Goal: Information Seeking & Learning: Learn about a topic

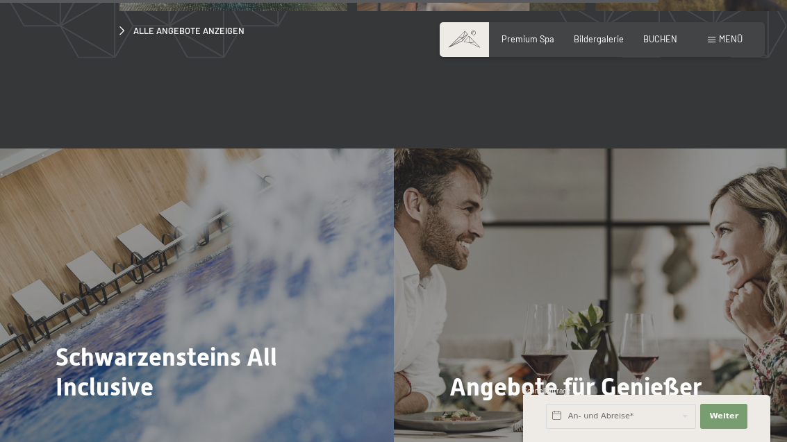
scroll to position [4055, 0]
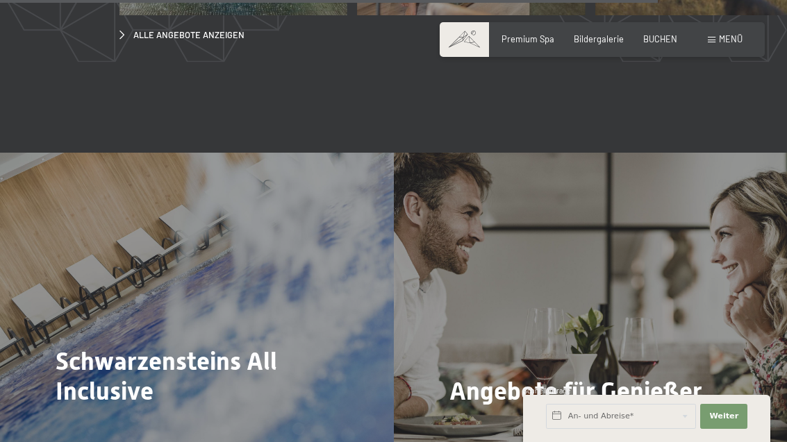
click at [715, 42] on span at bounding box center [712, 40] width 8 height 6
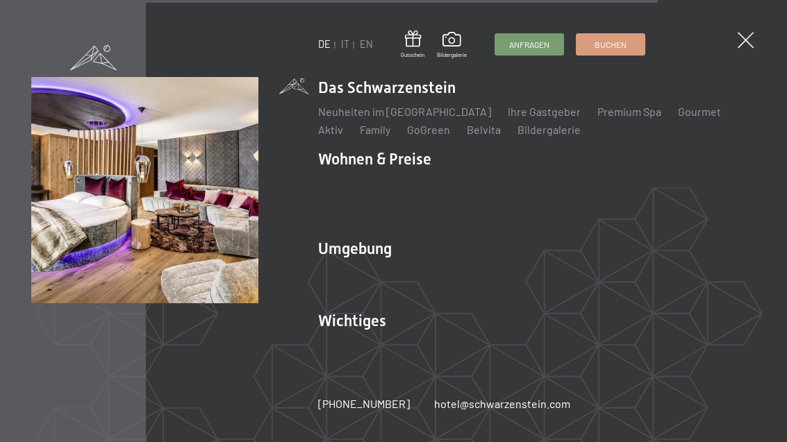
click at [473, 190] on link "Zimmer & Preise" at bounding box center [465, 183] width 81 height 13
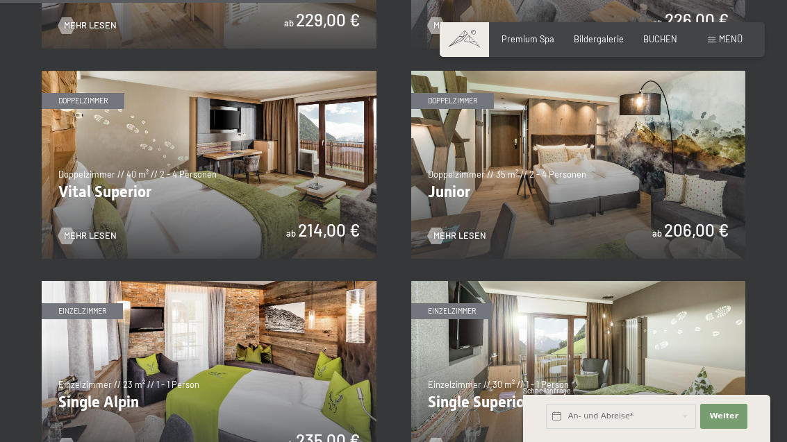
scroll to position [1507, 0]
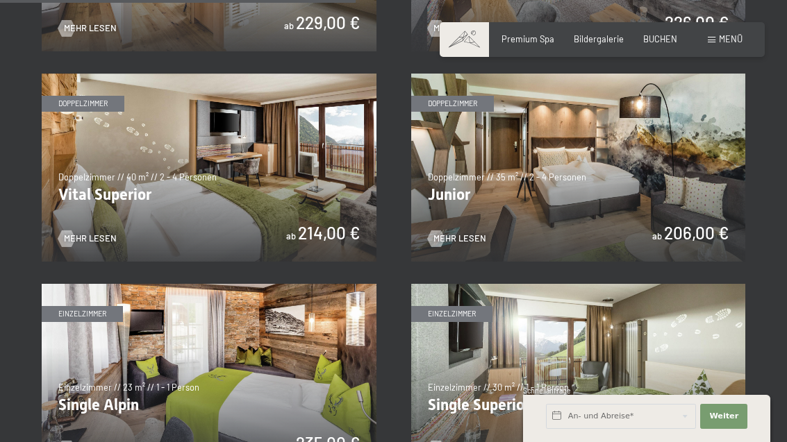
click at [133, 152] on img at bounding box center [209, 168] width 335 height 188
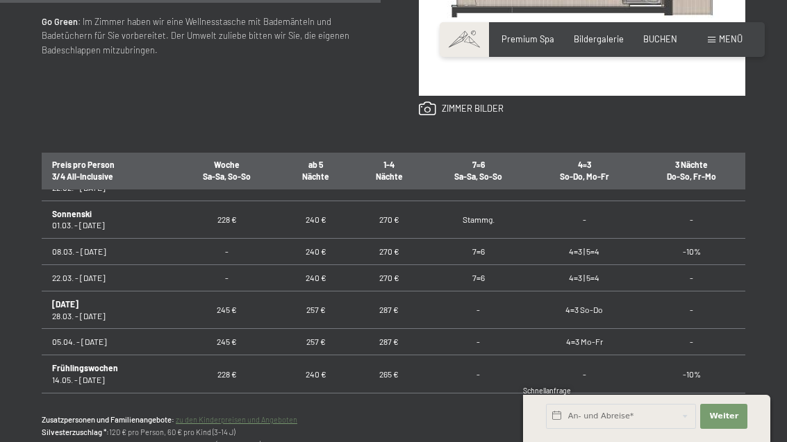
scroll to position [570, 0]
click at [151, 354] on td "Frühlingswochen 14.05. - 16.06.26" at bounding box center [108, 373] width 133 height 38
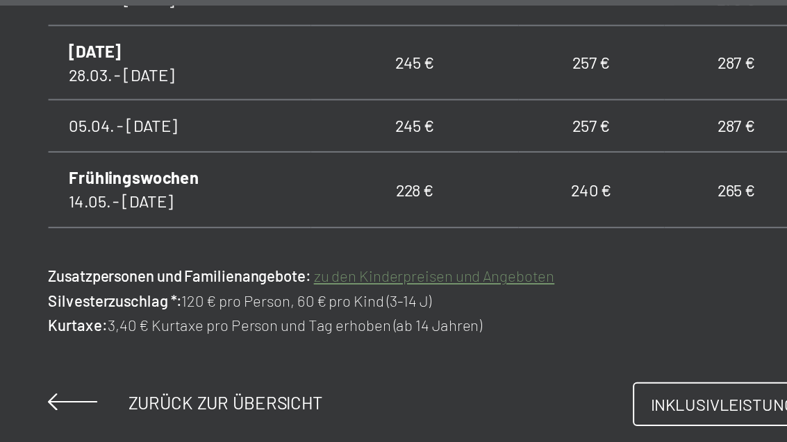
scroll to position [573, 0]
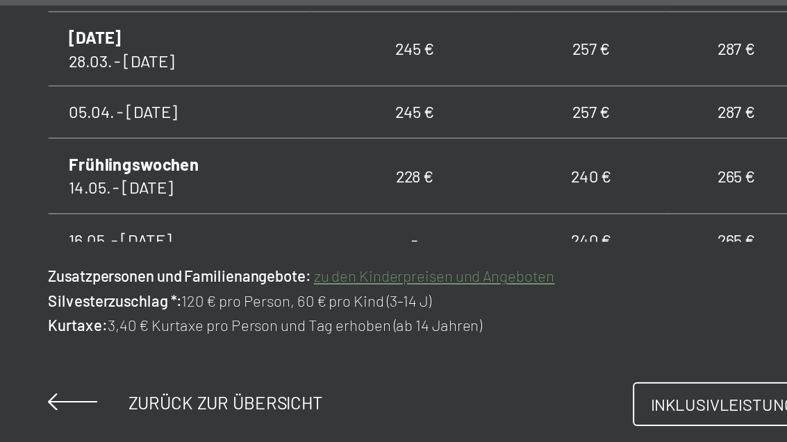
click at [222, 70] on td "228 €" at bounding box center [226, 89] width 105 height 38
click at [207, 70] on td "228 €" at bounding box center [226, 89] width 105 height 38
click at [74, 78] on b "Frühlingswochen" at bounding box center [85, 83] width 66 height 10
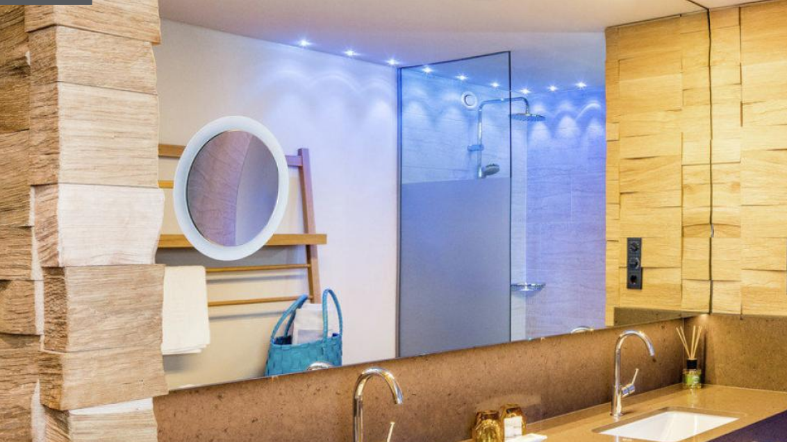
scroll to position [0, 0]
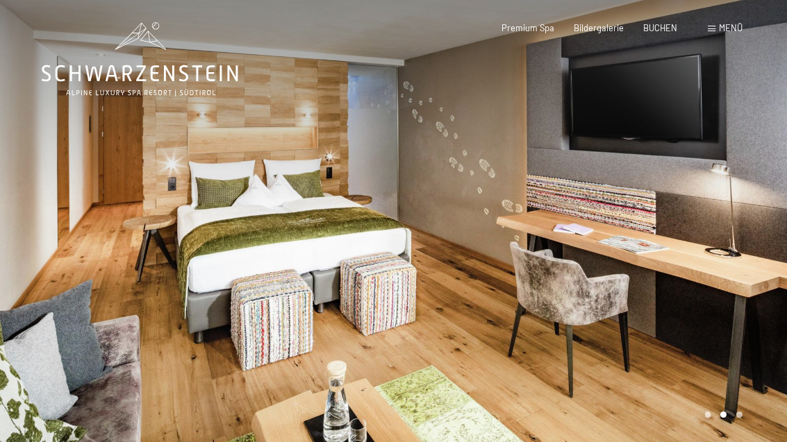
click at [715, 31] on span at bounding box center [712, 29] width 8 height 6
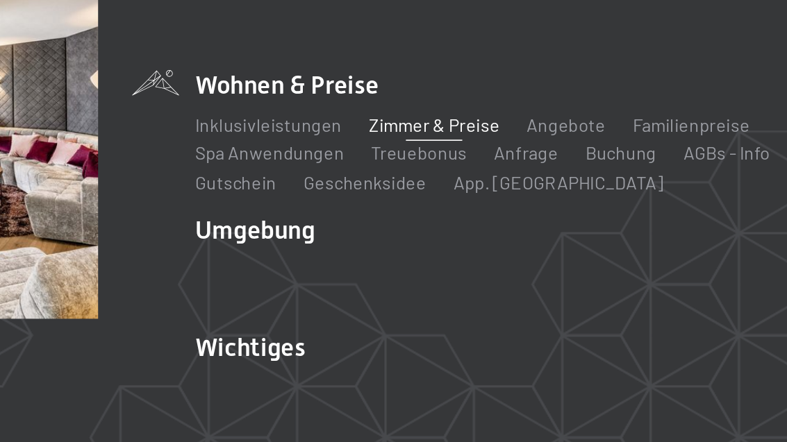
click at [318, 177] on link "Inklusivleistungen" at bounding box center [363, 183] width 90 height 13
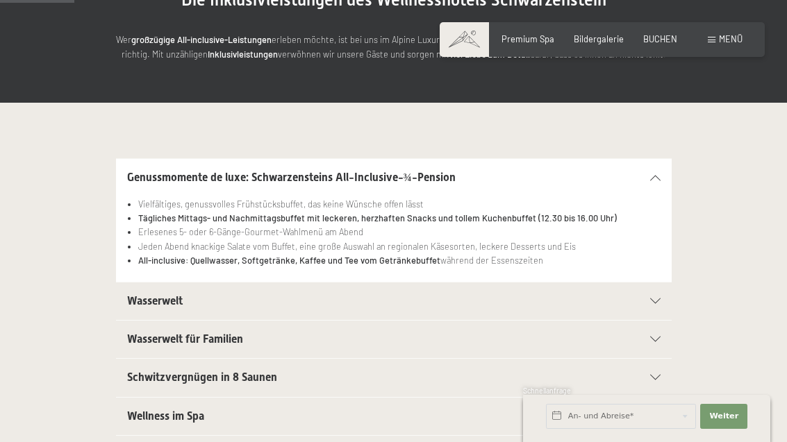
scroll to position [208, 0]
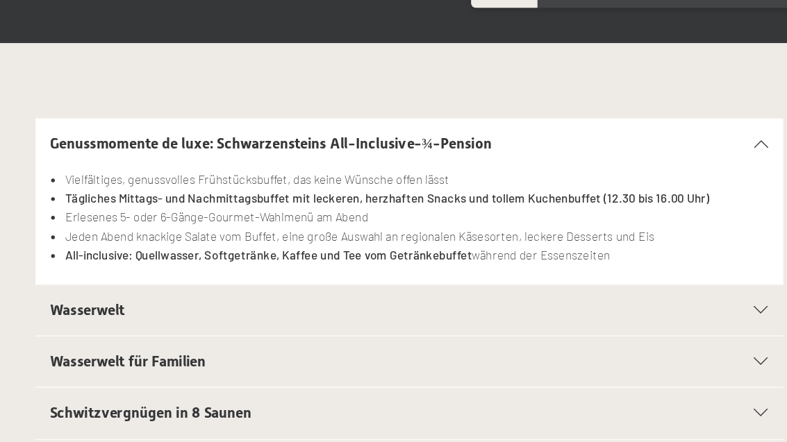
click at [127, 275] on span "Wasserwelt" at bounding box center [155, 281] width 56 height 13
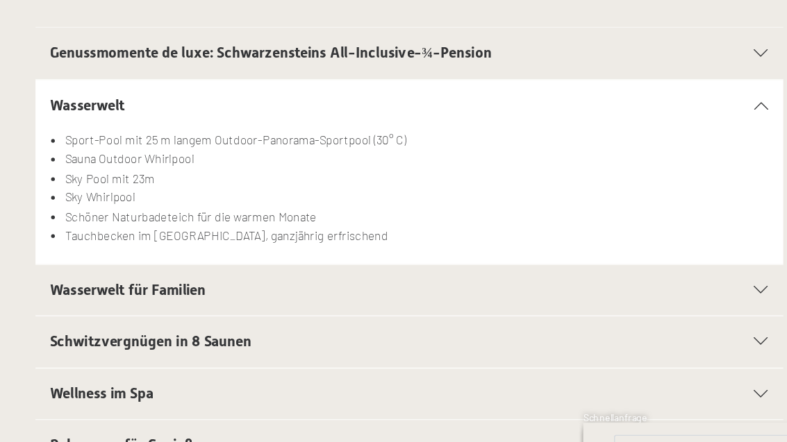
scroll to position [251, 0]
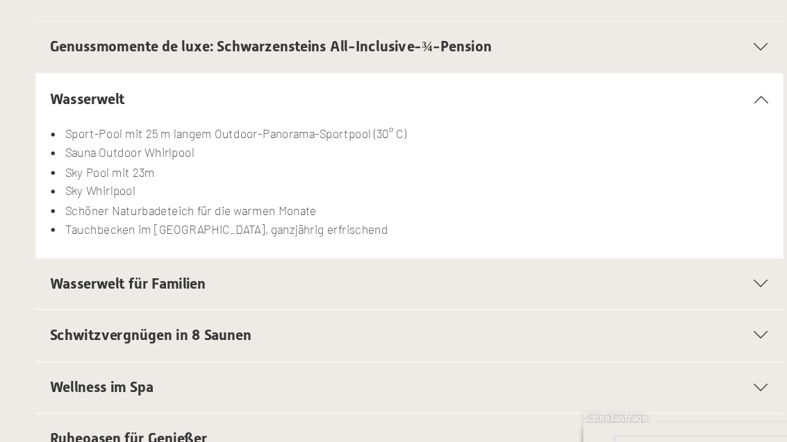
click at [127, 285] on span "Wasserwelt für Familien" at bounding box center [185, 291] width 116 height 13
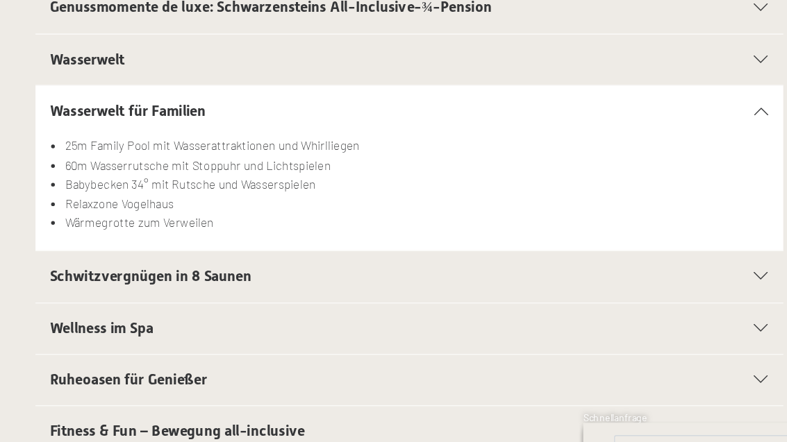
scroll to position [281, 0]
click at [127, 279] on span "Schwitzvergnügen in 8 Saunen" at bounding box center [202, 285] width 150 height 13
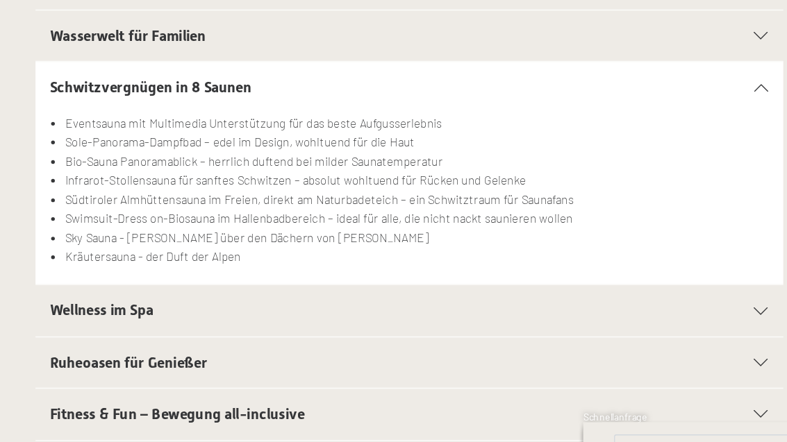
scroll to position [337, 0]
click at [127, 304] on span "Wellness im Spa" at bounding box center [165, 310] width 77 height 13
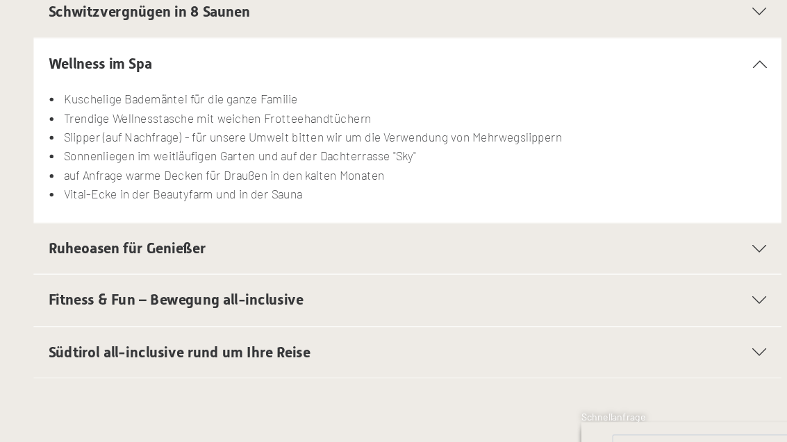
scroll to position [393, 0]
click at [127, 297] on span "Fitness & Fun – Bewegung all-inclusive" at bounding box center [222, 303] width 190 height 13
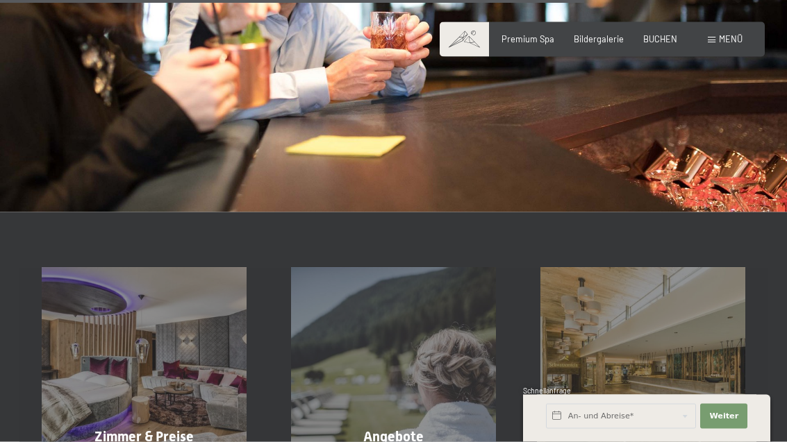
scroll to position [1619, 0]
